Goal: Navigation & Orientation: Go to known website

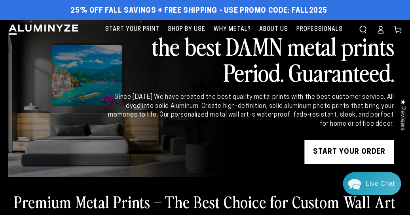
click at [332, 28] on span "Professionals" at bounding box center [319, 30] width 46 height 10
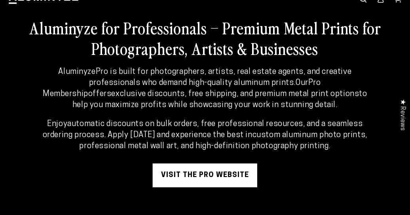
scroll to position [46, 0]
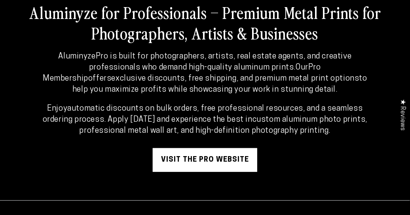
click at [223, 161] on link "visit the pro website" at bounding box center [205, 160] width 104 height 24
